Goal: Find contact information: Find contact information

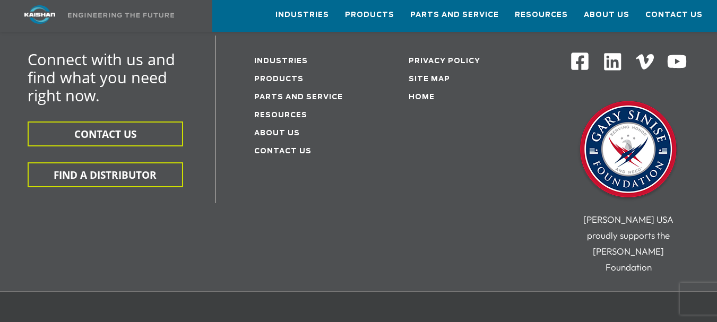
scroll to position [2226, 0]
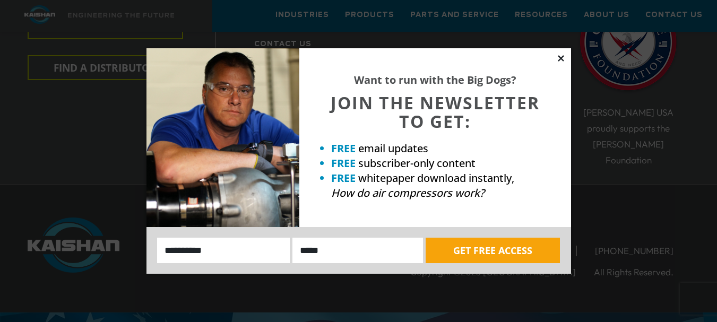
click at [564, 58] on icon at bounding box center [561, 59] width 10 height 10
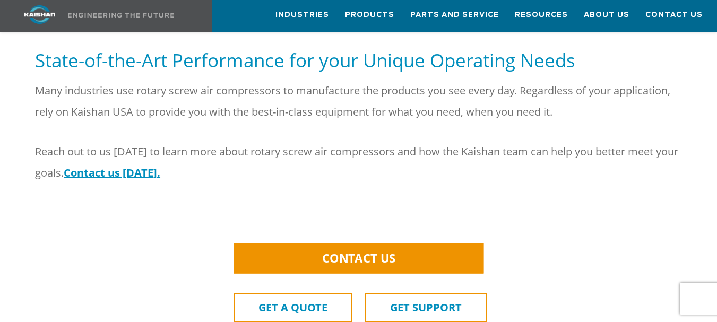
scroll to position [1440, 0]
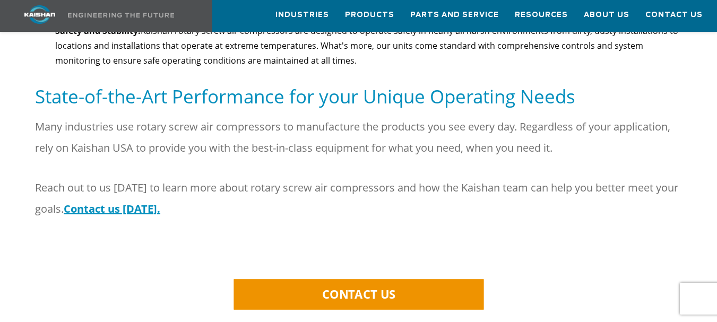
click at [455, 279] on link "CONTACT US" at bounding box center [359, 294] width 250 height 30
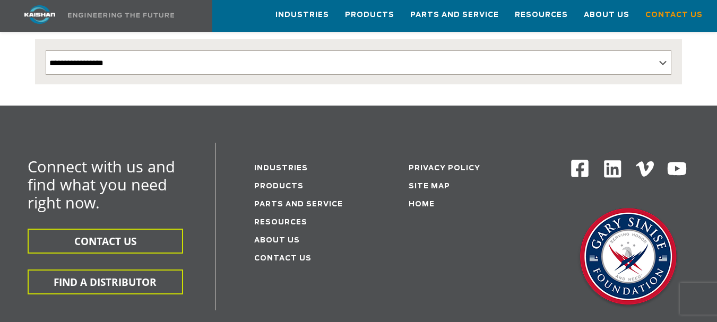
scroll to position [281, 0]
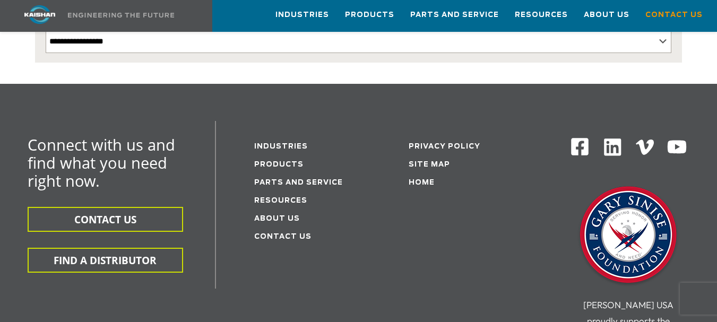
click at [716, 260] on div "Connect with us and find what you need right now. CONTACT US FIND A DISTRIBUTOR…" at bounding box center [358, 249] width 717 height 256
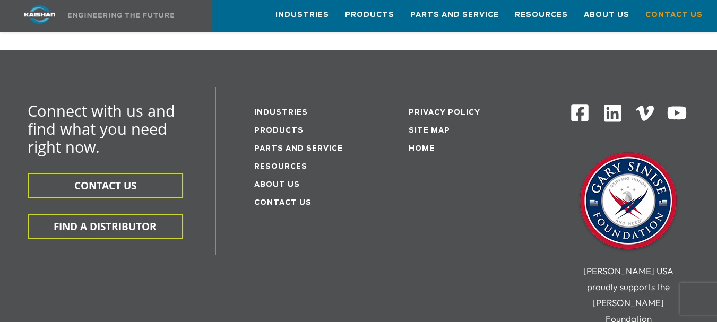
scroll to position [302, 0]
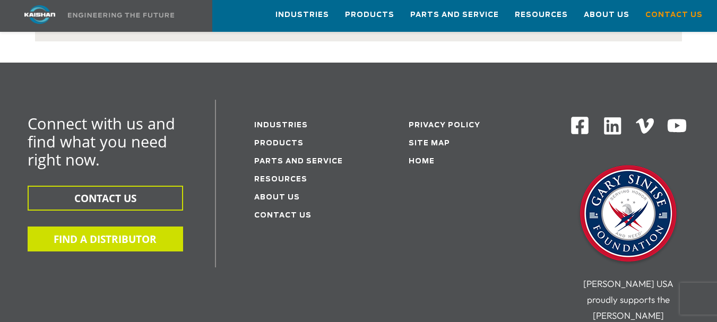
click at [135, 229] on button "FIND A DISTRIBUTOR" at bounding box center [105, 239] width 155 height 25
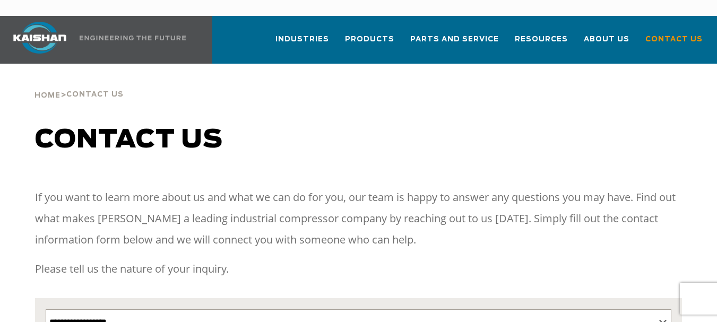
select select "**********"
